Goal: Transaction & Acquisition: Purchase product/service

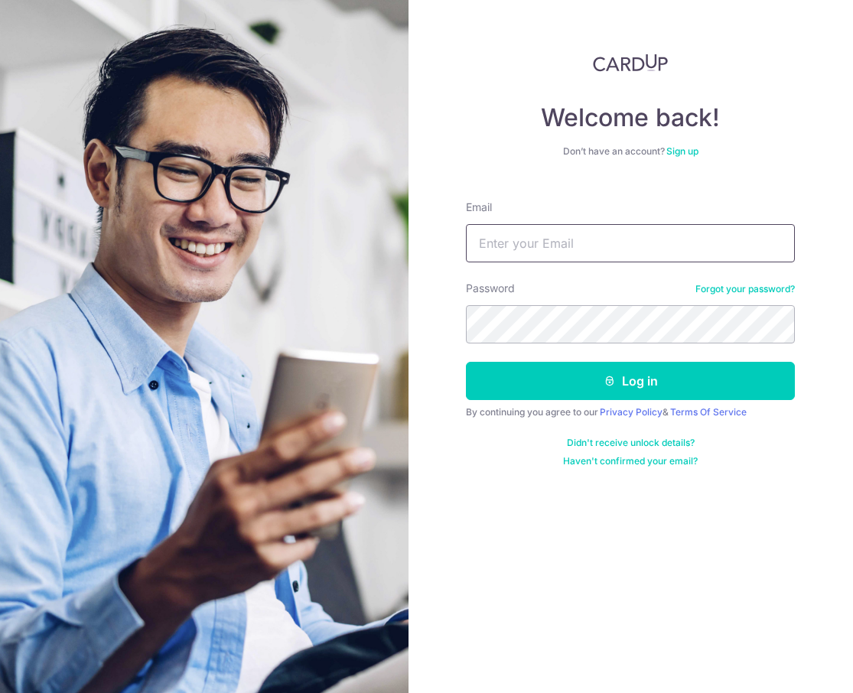
click at [526, 255] on input "Email" at bounding box center [630, 243] width 329 height 38
type input "[EMAIL_ADDRESS][DOMAIN_NAME]"
click at [466, 362] on button "Log in" at bounding box center [630, 381] width 329 height 38
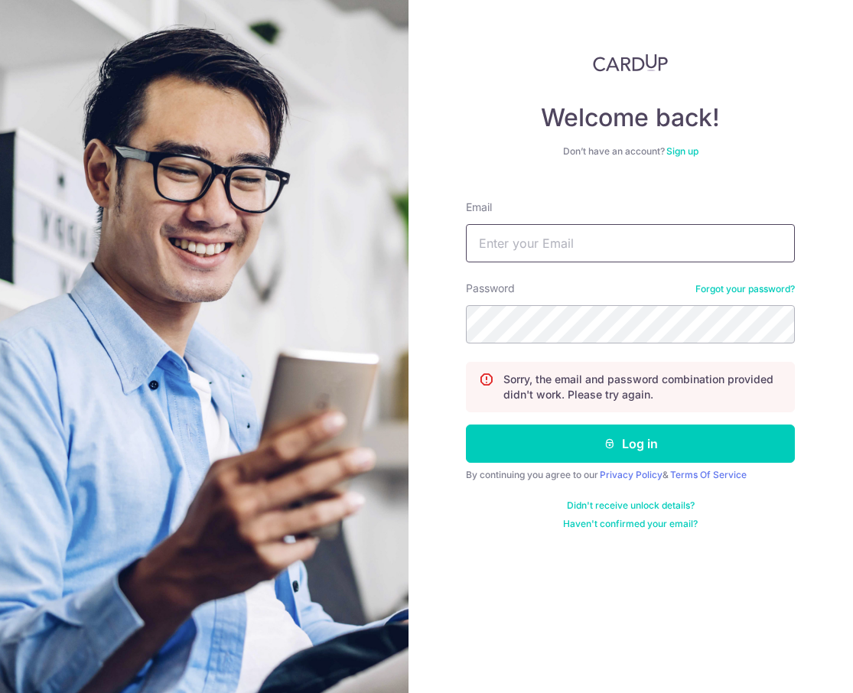
click at [587, 258] on input "Email" at bounding box center [630, 243] width 329 height 38
type input "toynadocollectibles@gmail.com"
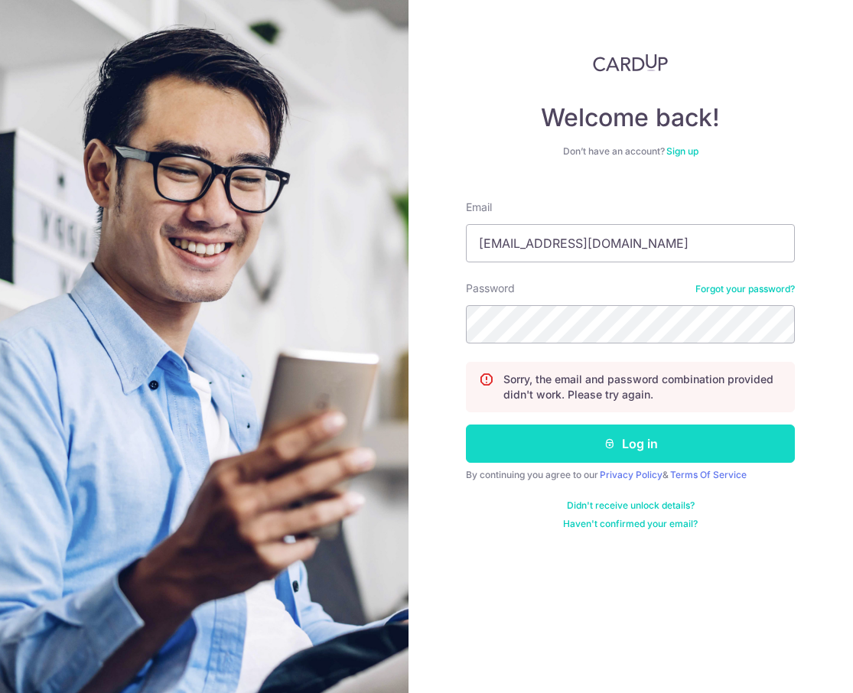
click at [599, 441] on button "Log in" at bounding box center [630, 444] width 329 height 38
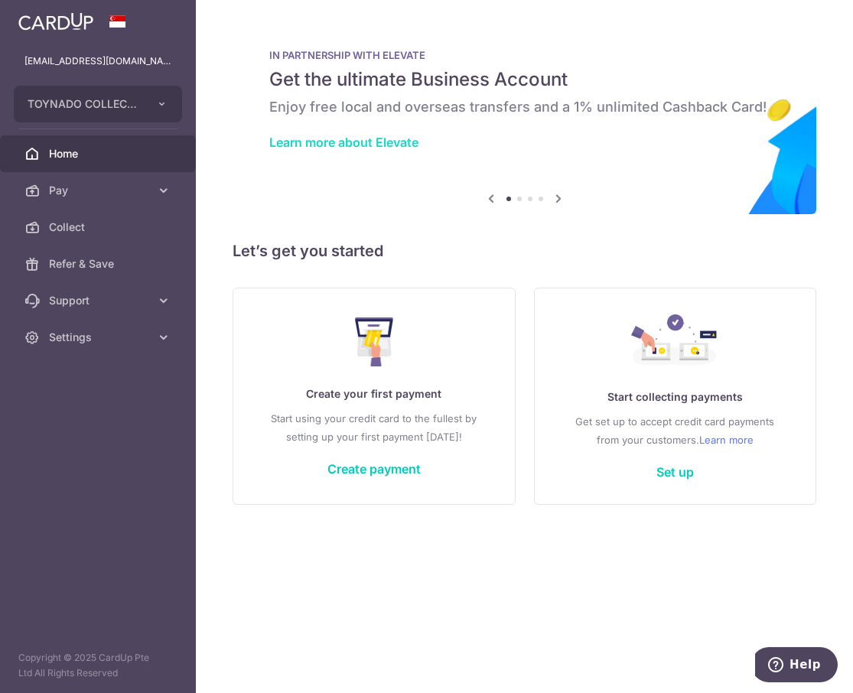
click at [378, 139] on link "Learn more about Elevate" at bounding box center [343, 142] width 149 height 15
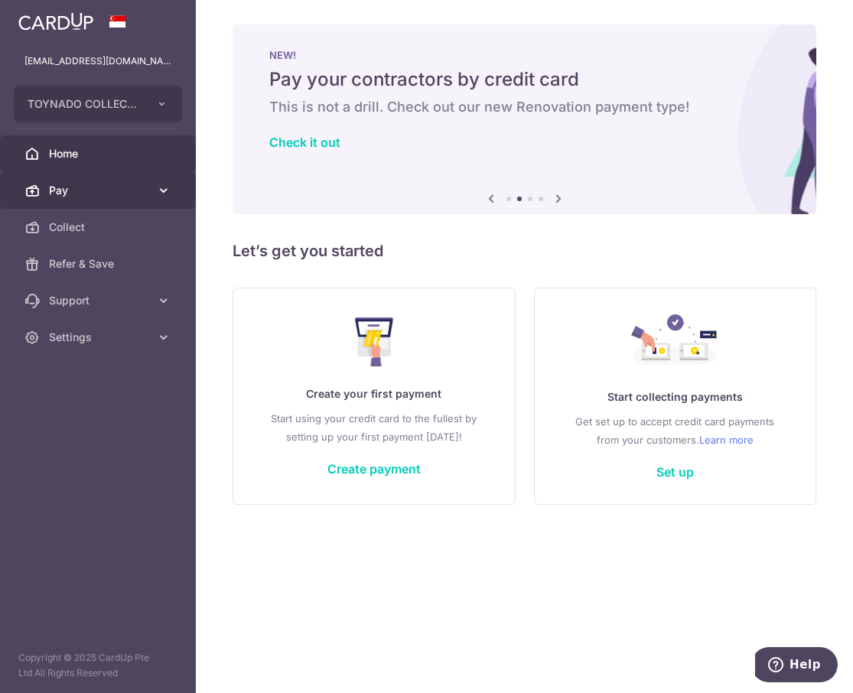
click at [107, 198] on link "Pay" at bounding box center [98, 190] width 196 height 37
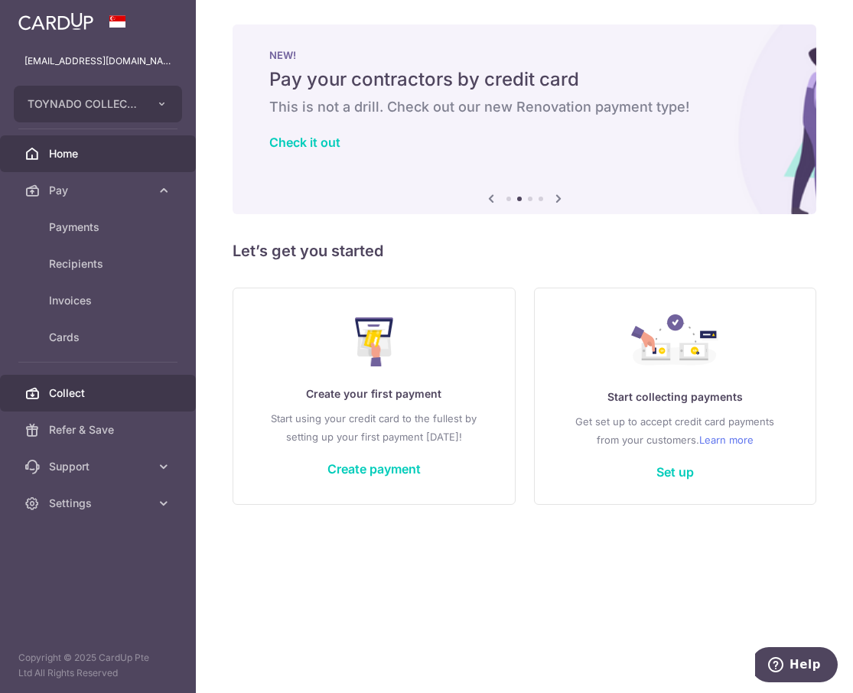
click at [70, 396] on span "Collect" at bounding box center [99, 393] width 101 height 15
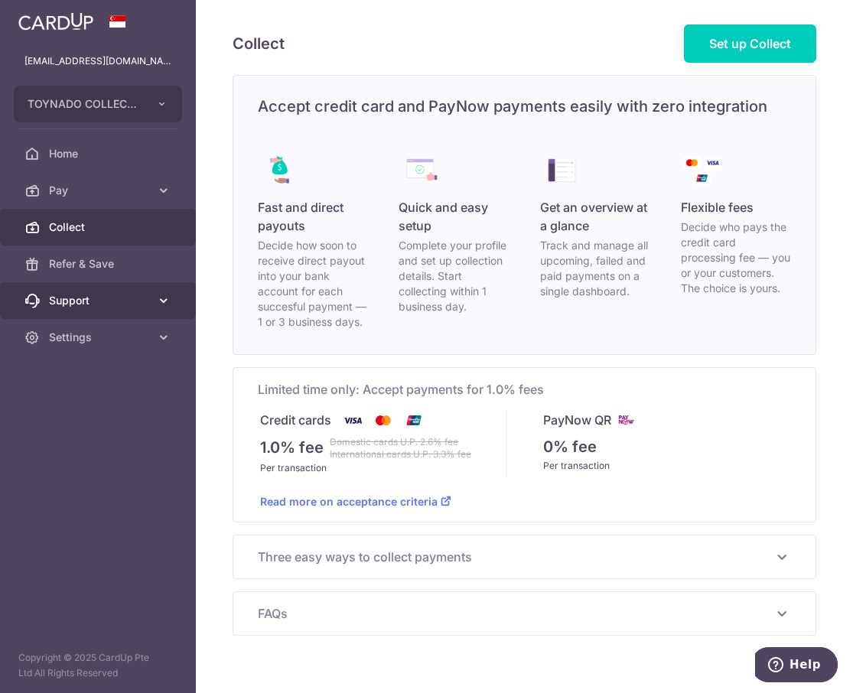
click at [114, 298] on span "Support" at bounding box center [99, 300] width 101 height 15
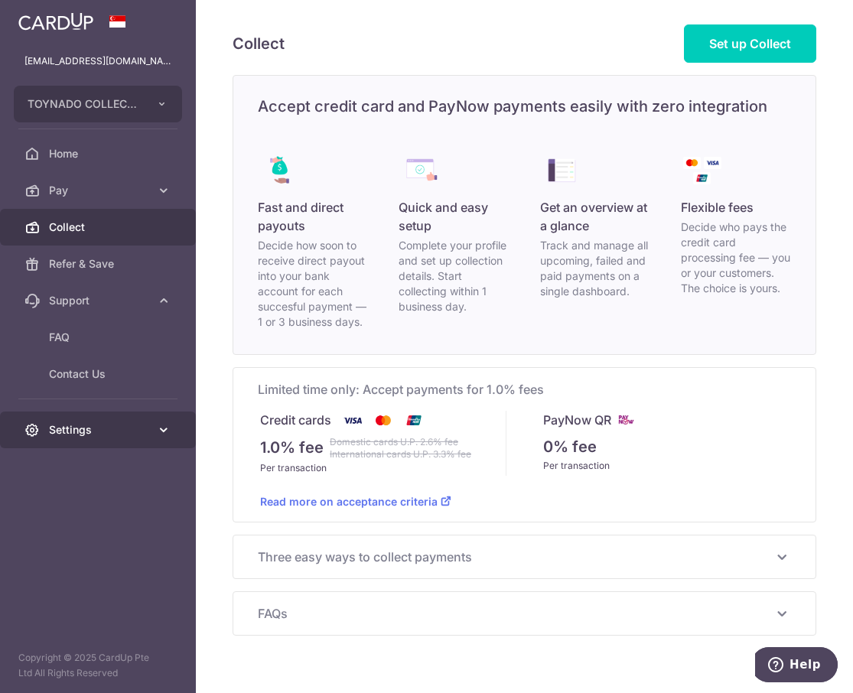
click at [109, 438] on link "Settings" at bounding box center [98, 430] width 196 height 37
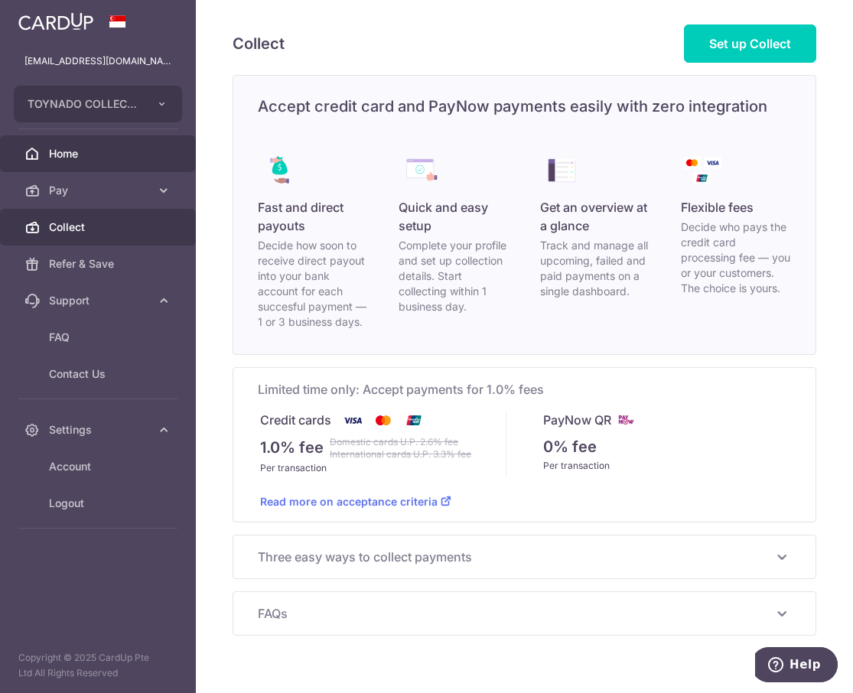
click at [81, 152] on span "Home" at bounding box center [99, 153] width 101 height 15
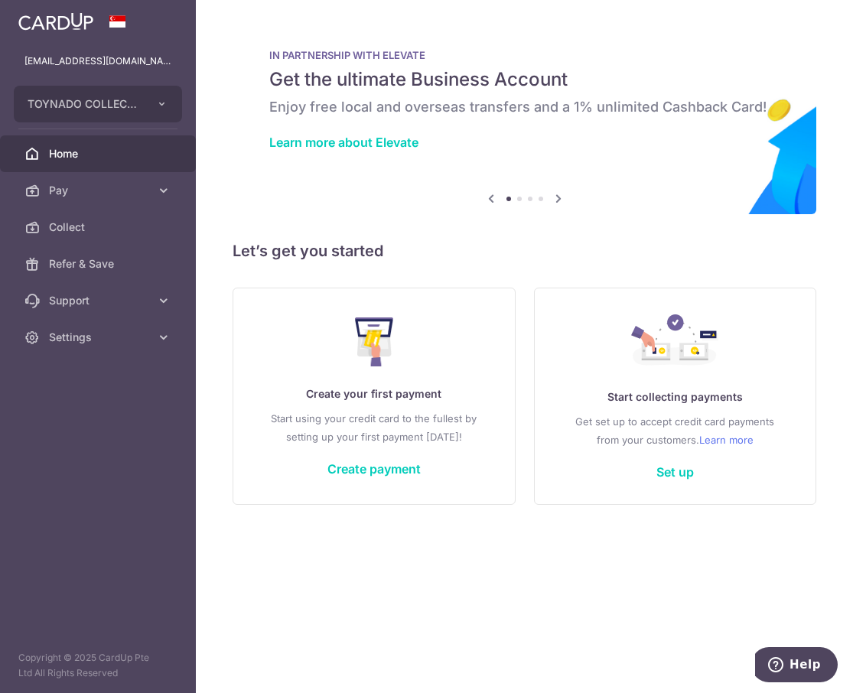
click at [70, 20] on img at bounding box center [55, 21] width 75 height 18
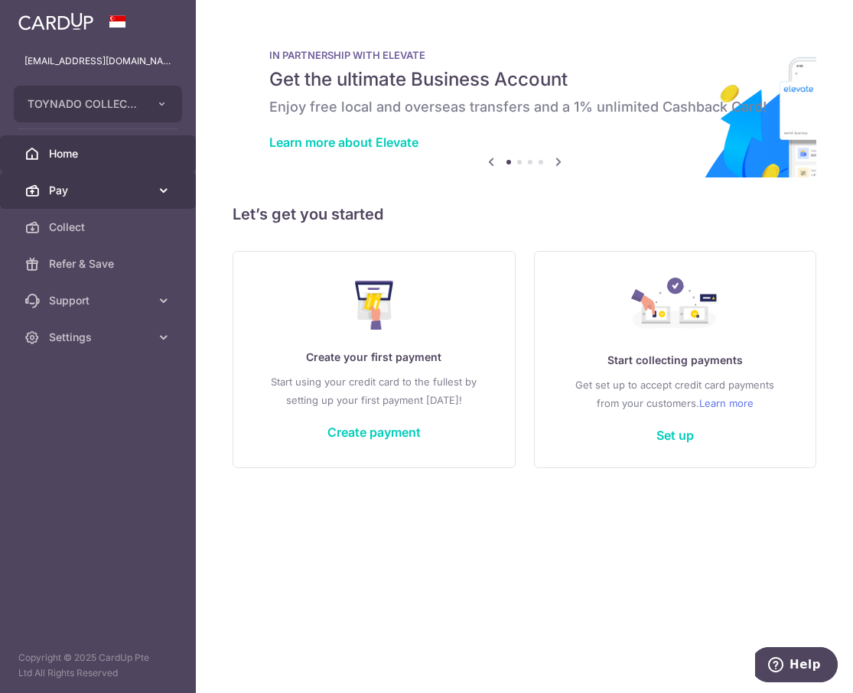
click at [132, 190] on span "Pay" at bounding box center [99, 190] width 101 height 15
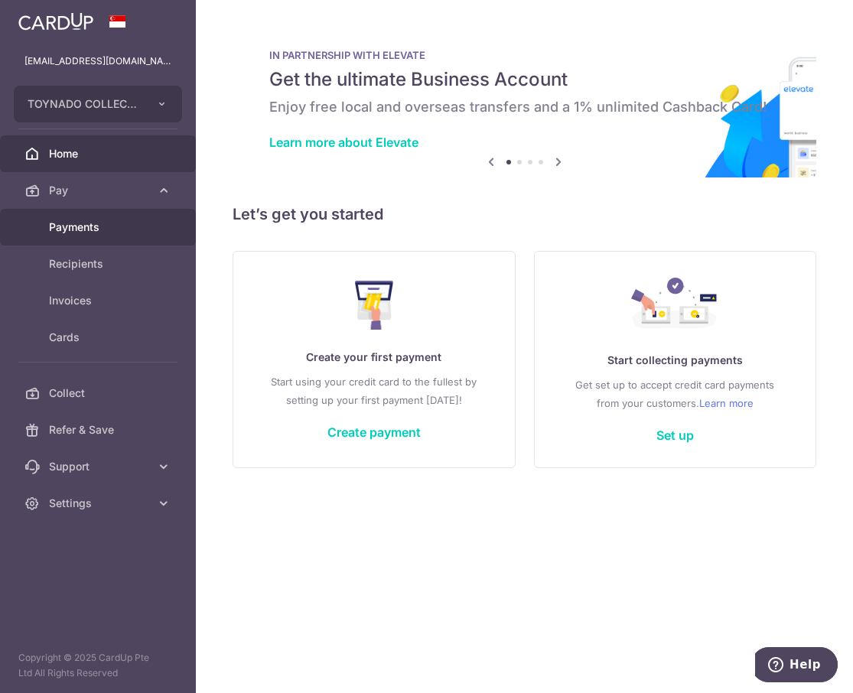
click at [90, 225] on span "Payments" at bounding box center [99, 227] width 101 height 15
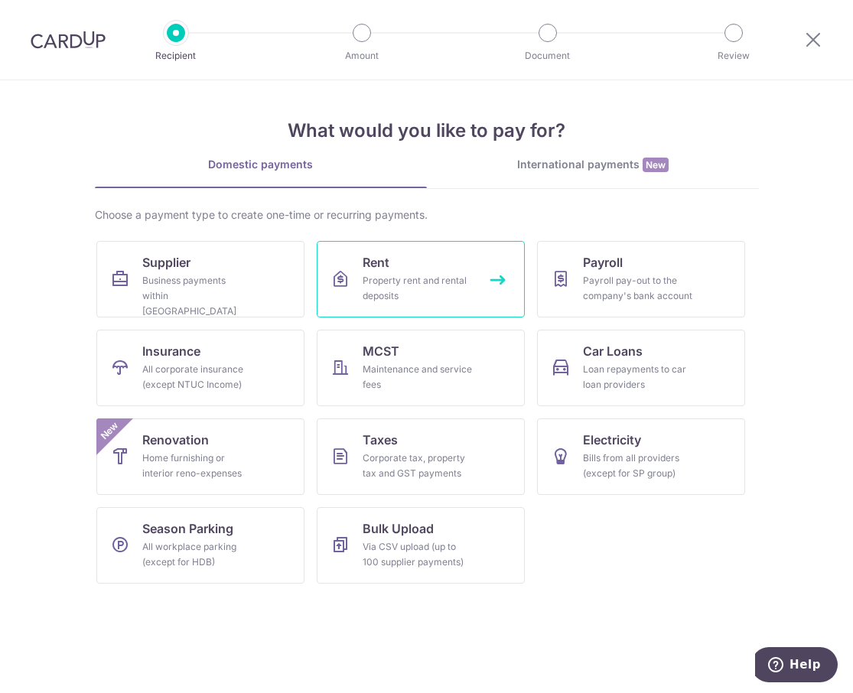
click at [393, 266] on link "Rent Property rent and rental deposits" at bounding box center [421, 279] width 208 height 77
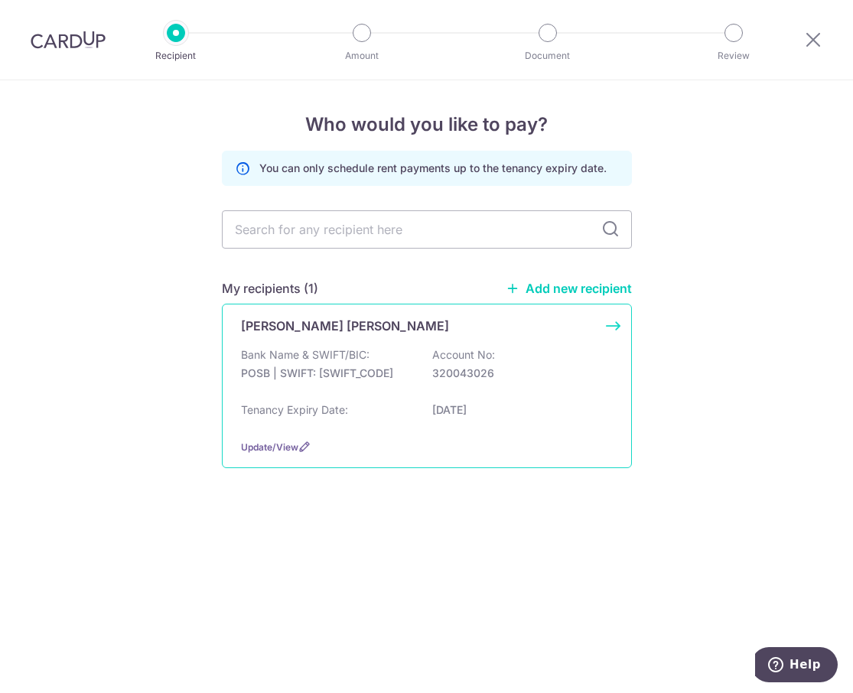
click at [362, 349] on p "Bank Name & SWIFT/BIC:" at bounding box center [305, 354] width 129 height 15
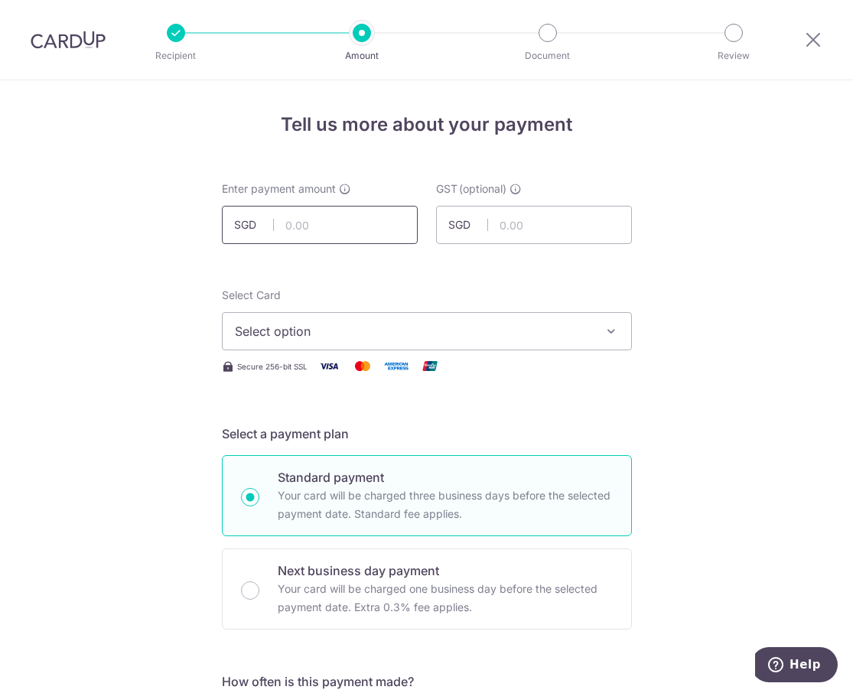
click at [343, 234] on input "text" at bounding box center [320, 225] width 196 height 38
type input "1,200.00"
click at [433, 320] on button "Select option" at bounding box center [427, 331] width 410 height 38
click at [413, 364] on link "Add credit card" at bounding box center [427, 374] width 409 height 28
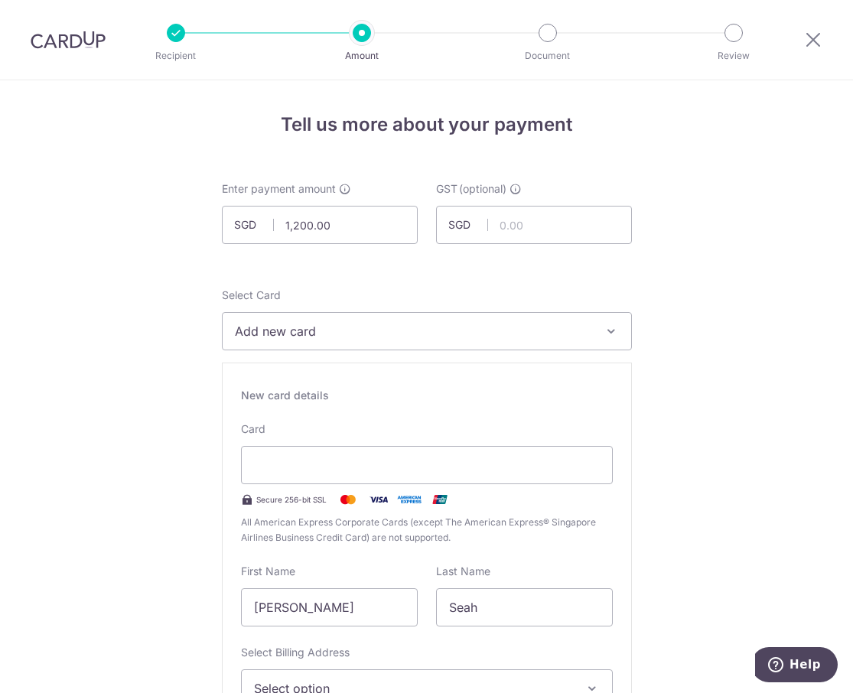
click at [362, 337] on span "Add new card" at bounding box center [413, 331] width 357 height 18
drag, startPoint x: 716, startPoint y: 465, endPoint x: 701, endPoint y: 465, distance: 15.3
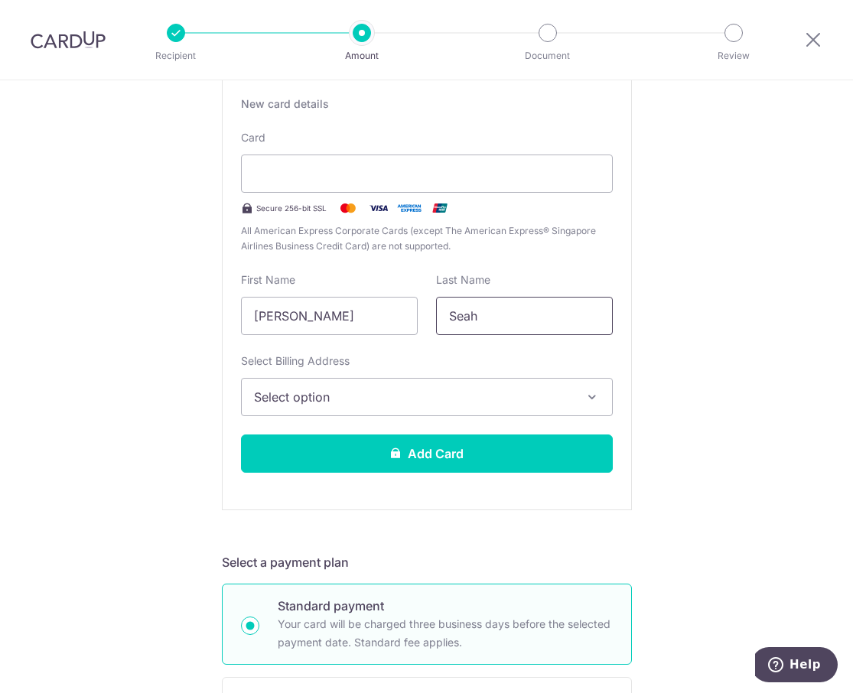
scroll to position [306, 0]
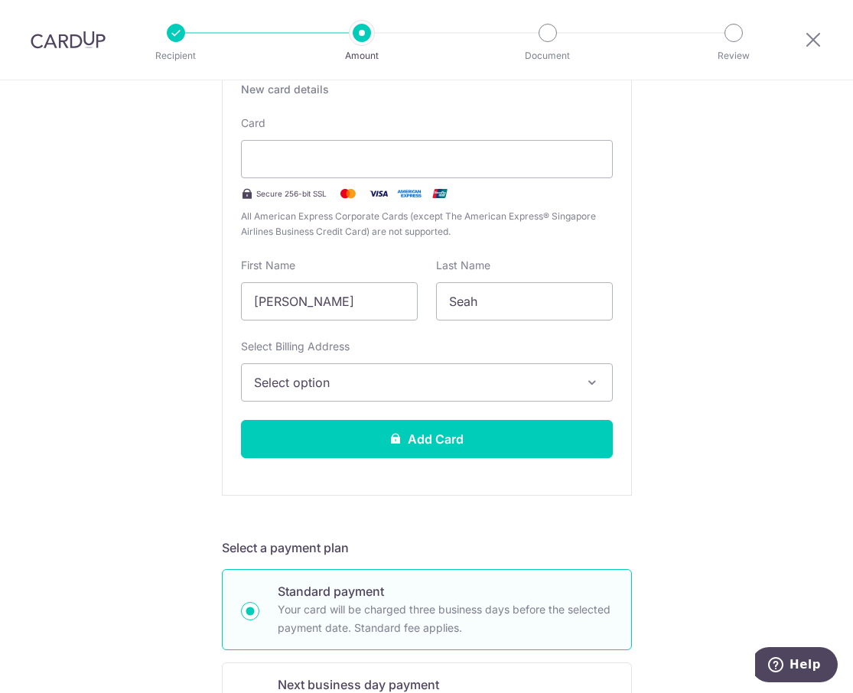
click at [409, 374] on span "Select option" at bounding box center [413, 383] width 318 height 18
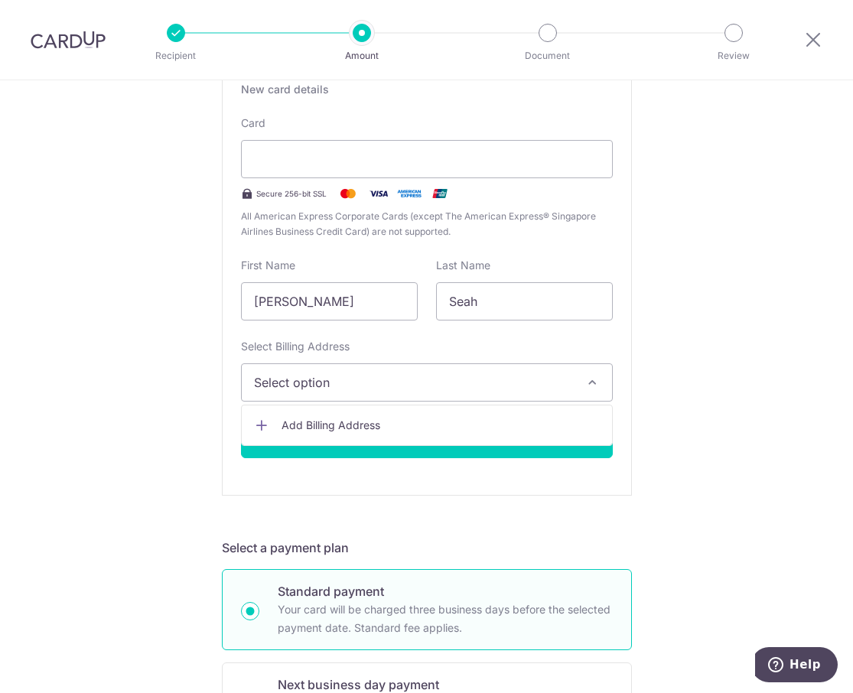
click at [408, 373] on button "Select option" at bounding box center [427, 383] width 372 height 38
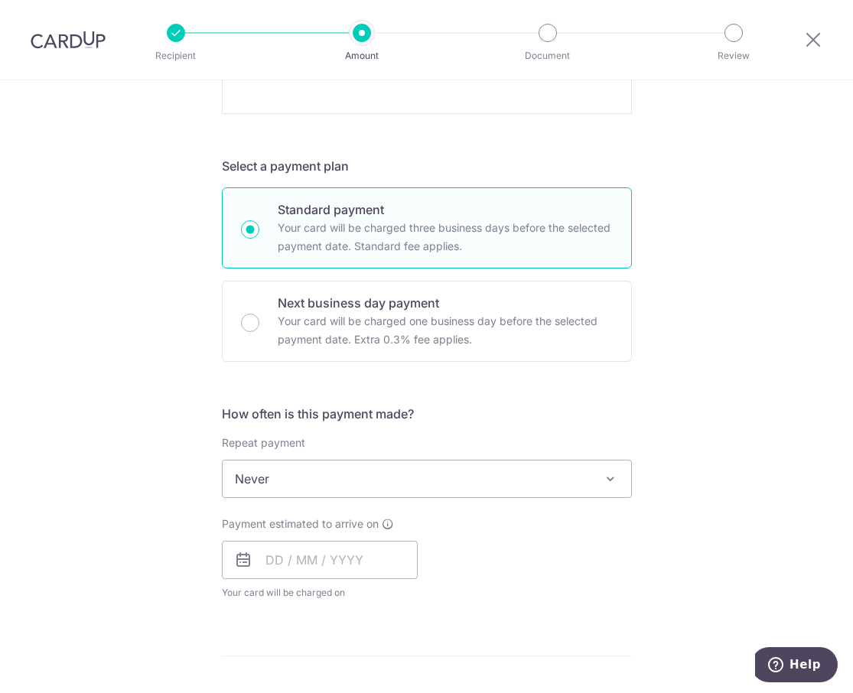
scroll to position [689, 0]
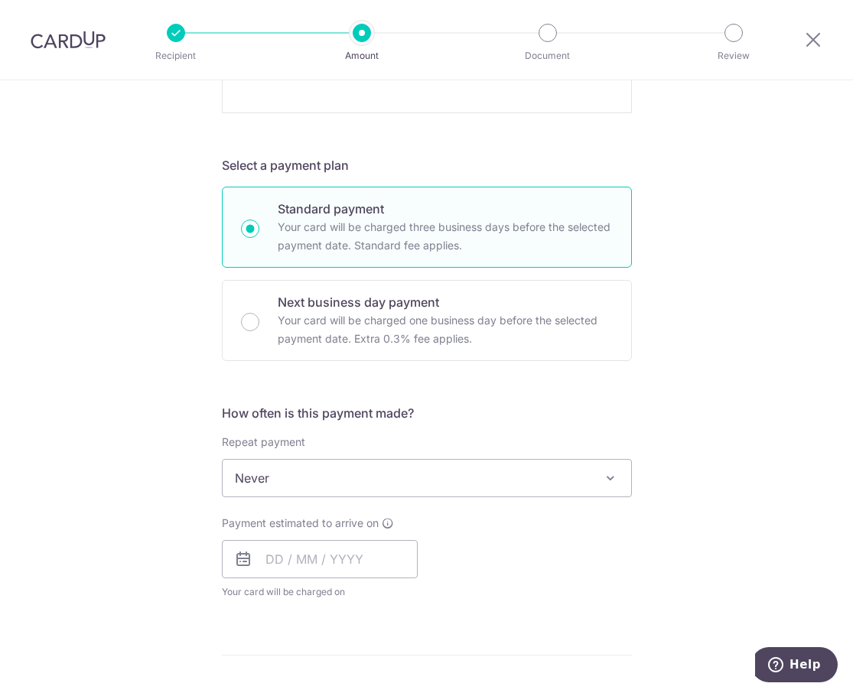
click at [497, 480] on span "Never" at bounding box center [427, 478] width 409 height 37
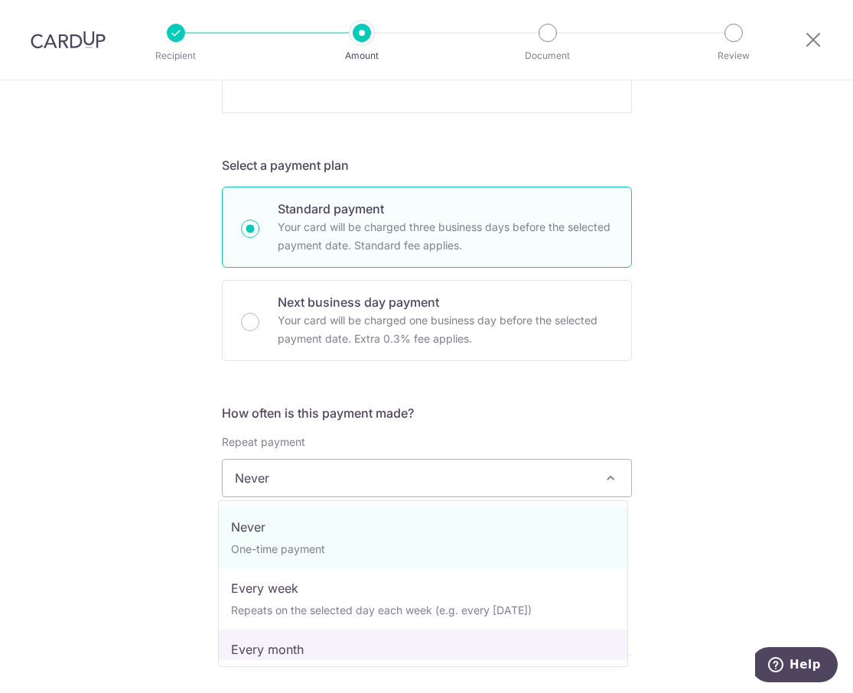
select select "3"
type input "[DATE]"
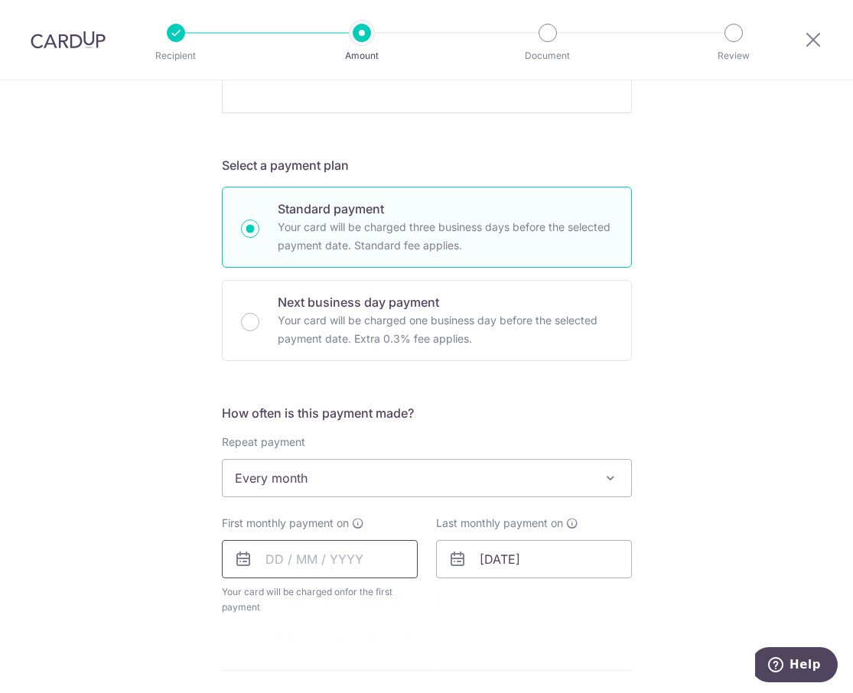
click at [273, 566] on input "text" at bounding box center [320, 559] width 196 height 38
click at [593, 619] on div "How often is this payment made? Repeat payment Never Every week Every month Eve…" at bounding box center [427, 515] width 410 height 223
click at [356, 553] on input "text" at bounding box center [320, 559] width 196 height 38
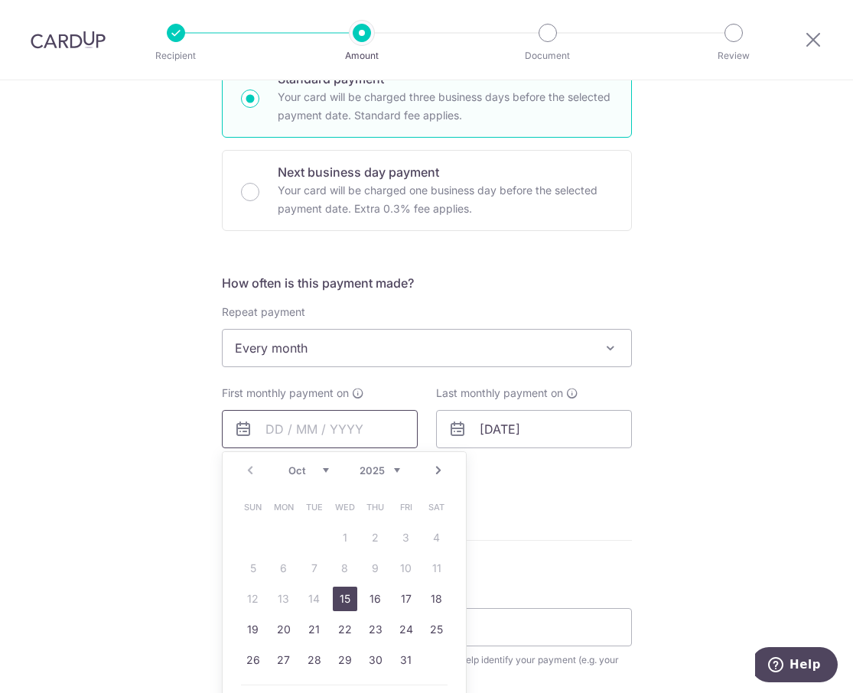
scroll to position [842, 0]
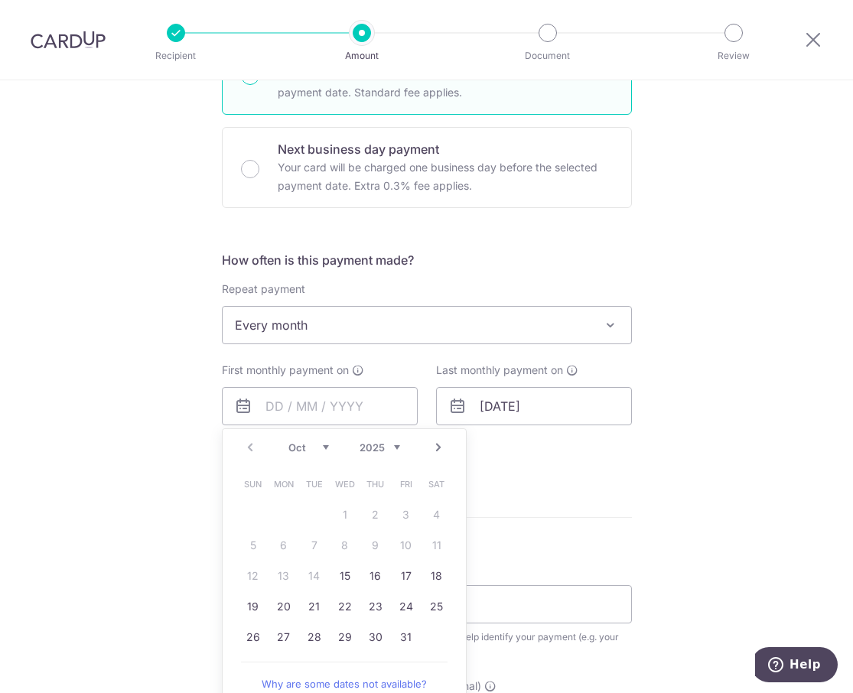
click at [309, 578] on table "Sun Mon Tue Wed Thu Fri Sat 1 2 3 4 5 6 7 8 9 10 11 12 13 14 15 16 17 18 19 20 …" at bounding box center [345, 561] width 214 height 184
click at [334, 574] on link "15" at bounding box center [345, 576] width 24 height 24
type input "15/10/2025"
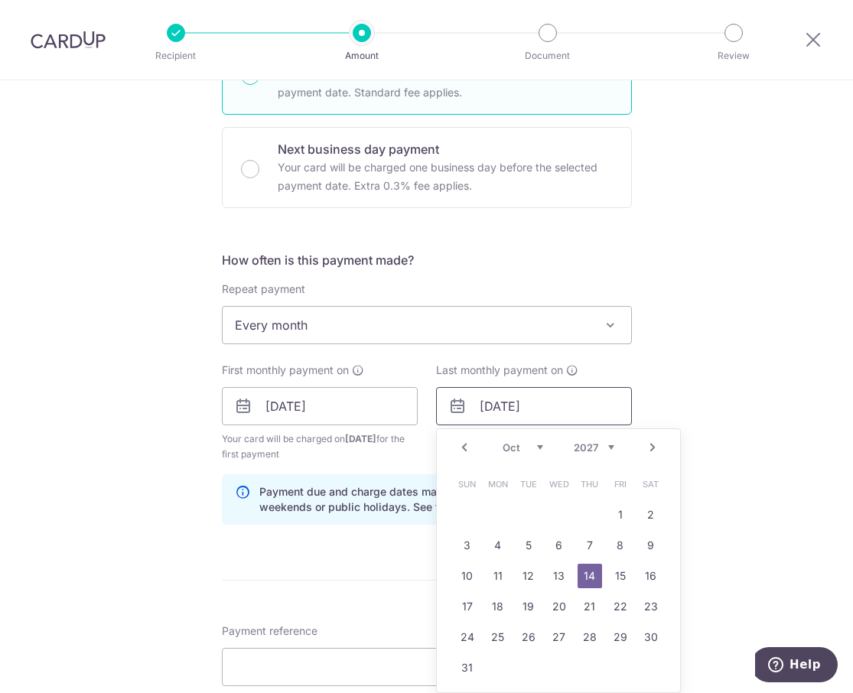
drag, startPoint x: 507, startPoint y: 407, endPoint x: 494, endPoint y: 411, distance: 12.8
click at [494, 411] on input "[DATE]" at bounding box center [534, 406] width 196 height 38
click at [553, 579] on link "15" at bounding box center [559, 576] width 24 height 24
type input "15/09/2027"
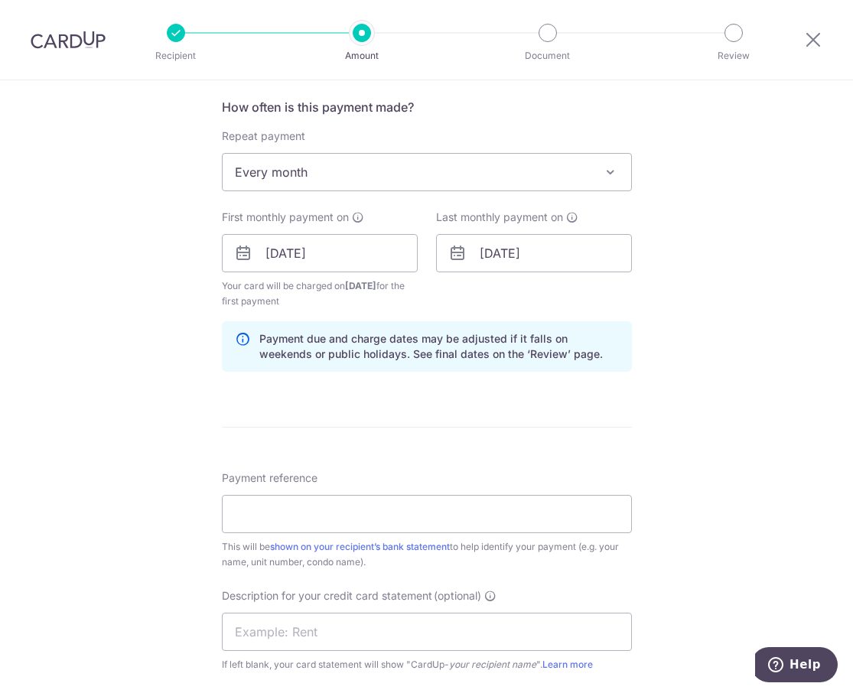
scroll to position [1148, 0]
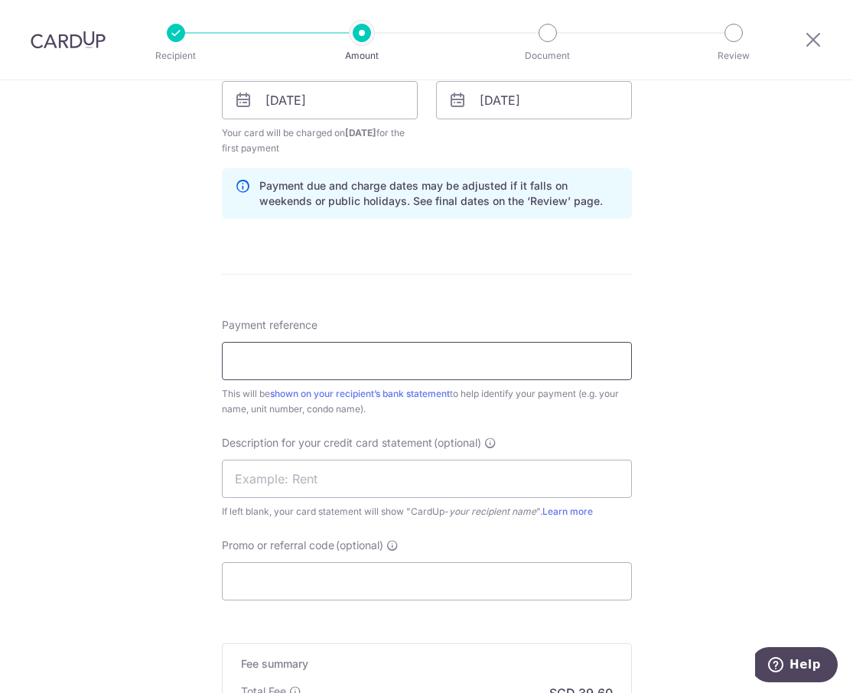
click at [533, 374] on input "Payment reference" at bounding box center [427, 361] width 410 height 38
type input "T"
type input "#01-43"
click at [417, 473] on input "text" at bounding box center [427, 479] width 410 height 38
type input "Rent"
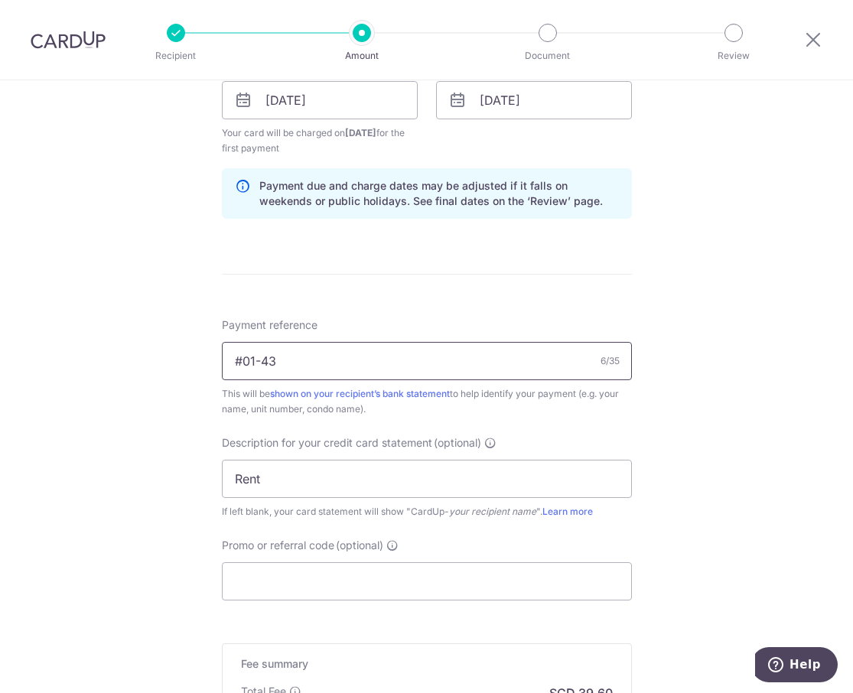
click at [228, 362] on input "#01-43" at bounding box center [427, 361] width 410 height 38
type input "Sunshine Plaza #01-43"
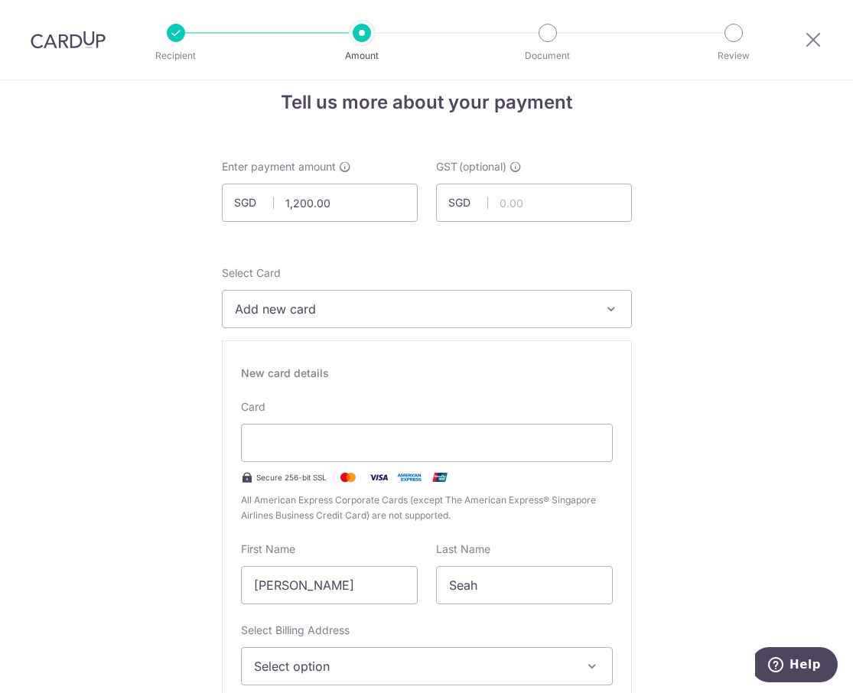
scroll to position [0, 0]
